Goal: Task Accomplishment & Management: Complete application form

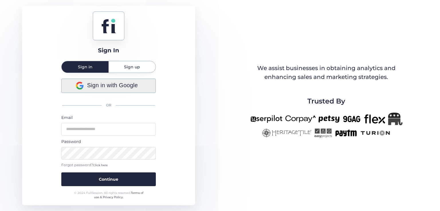
click at [139, 83] on div "Sign in with Google" at bounding box center [109, 86] width 94 height 14
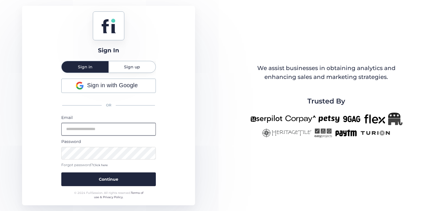
click at [120, 124] on input "email" at bounding box center [108, 129] width 95 height 13
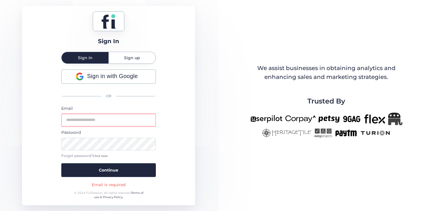
type input "**********"
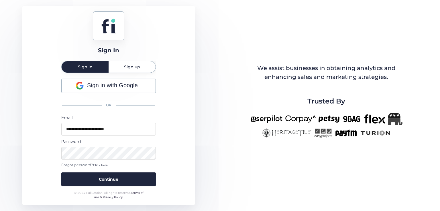
click at [61, 173] on button "Continue" at bounding box center [108, 180] width 95 height 14
